Goal: Task Accomplishment & Management: Use online tool/utility

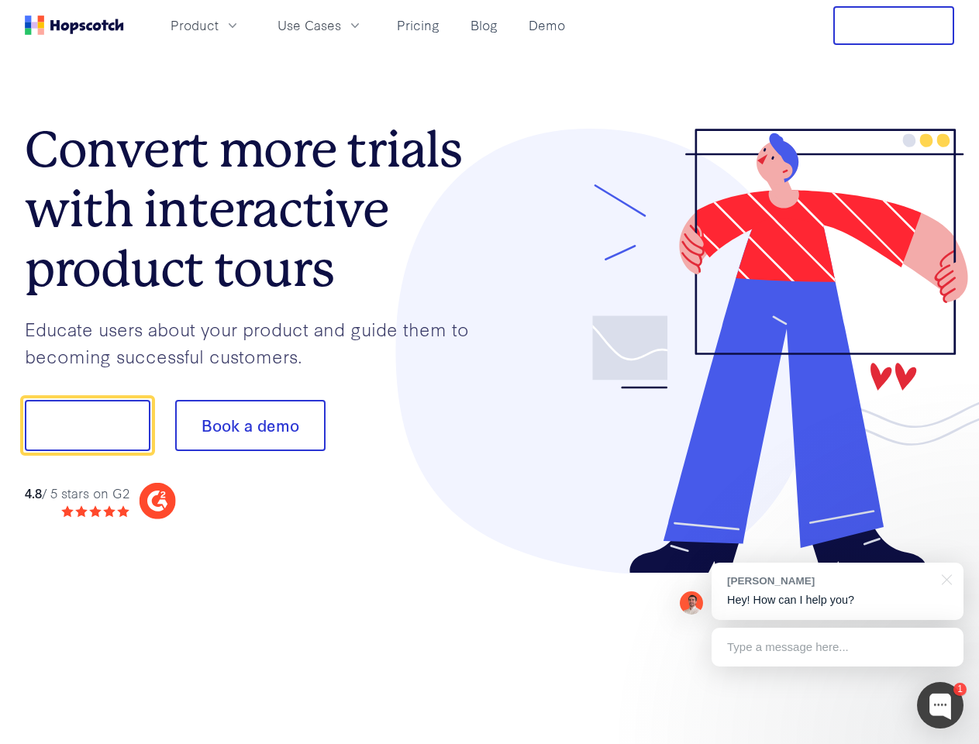
click at [490, 372] on div at bounding box center [722, 351] width 465 height 445
click at [218, 25] on span "Product" at bounding box center [194, 24] width 48 height 19
click at [341, 25] on span "Use Cases" at bounding box center [309, 24] width 64 height 19
click at [893, 26] on button "Free Trial" at bounding box center [893, 25] width 121 height 39
click at [87, 425] on button "Show me!" at bounding box center [88, 425] width 126 height 51
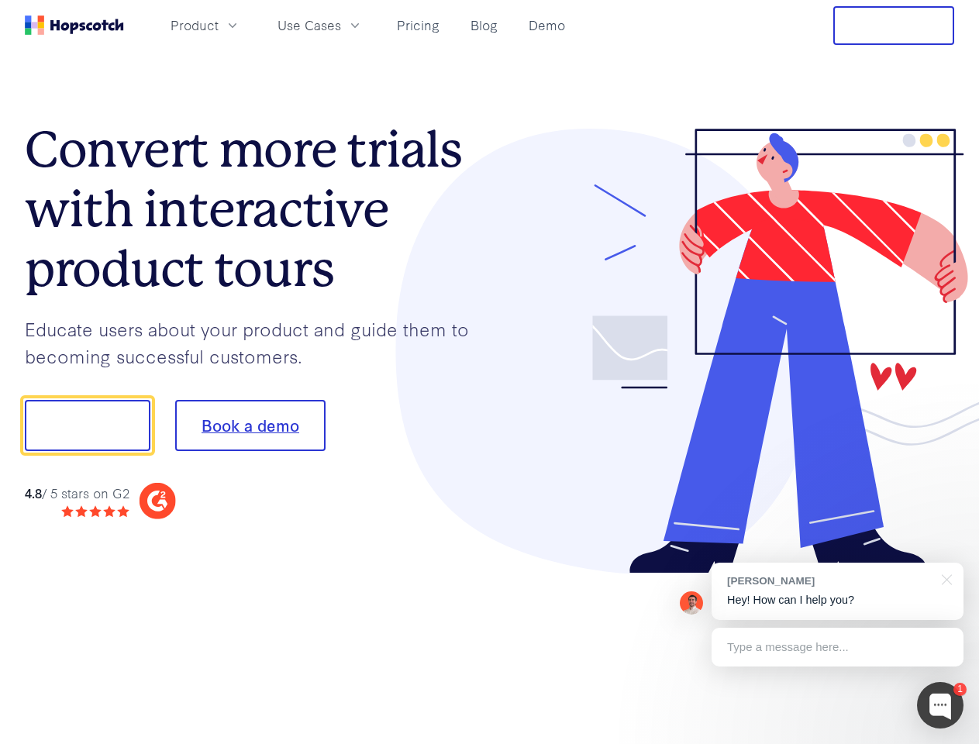
click at [249, 425] on button "Book a demo" at bounding box center [250, 425] width 150 height 51
click at [940, 705] on div at bounding box center [940, 705] width 46 height 46
click at [837, 591] on div "[PERSON_NAME] Hey! How can I help you?" at bounding box center [837, 590] width 252 height 57
click at [944, 578] on div at bounding box center [943, 578] width 39 height 32
click at [837, 647] on div at bounding box center [817, 423] width 291 height 517
